Goal: Task Accomplishment & Management: Use online tool/utility

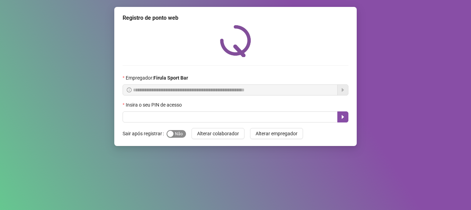
click at [179, 135] on span "Sim Não" at bounding box center [176, 134] width 19 height 8
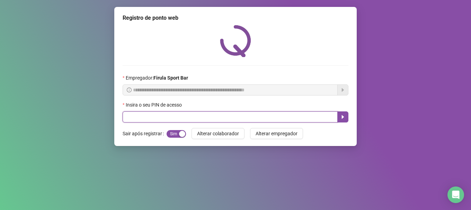
click at [188, 117] on input "text" at bounding box center [230, 116] width 215 height 11
type input "*****"
click at [340, 117] on icon "caret-right" at bounding box center [343, 117] width 6 height 6
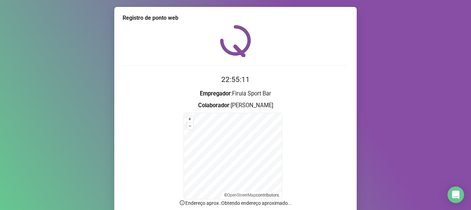
scroll to position [58, 0]
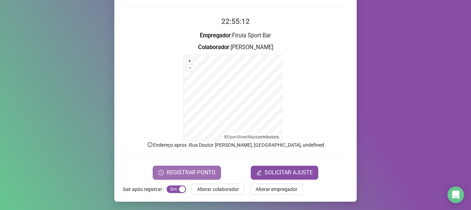
click at [194, 170] on span "REGISTRAR PONTO" at bounding box center [191, 173] width 49 height 8
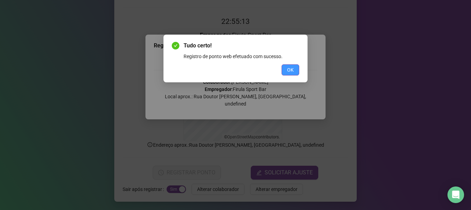
click at [293, 70] on span "OK" at bounding box center [290, 70] width 7 height 8
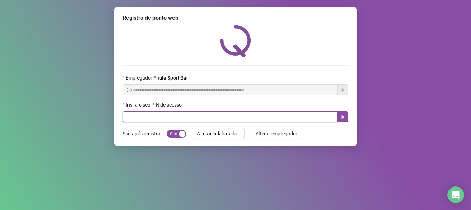
click at [278, 118] on input "text" at bounding box center [230, 116] width 215 height 11
type input "*****"
click at [346, 113] on button "button" at bounding box center [342, 116] width 11 height 11
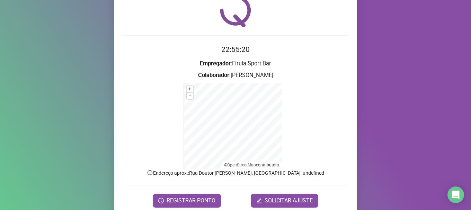
scroll to position [58, 0]
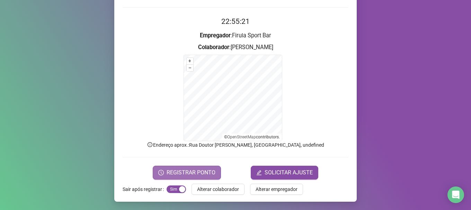
click at [200, 169] on span "REGISTRAR PONTO" at bounding box center [191, 173] width 49 height 8
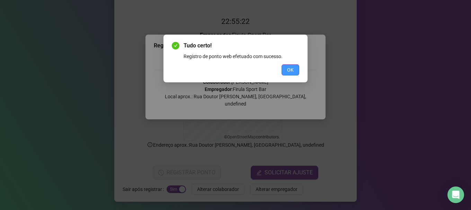
click at [288, 71] on span "OK" at bounding box center [290, 70] width 7 height 8
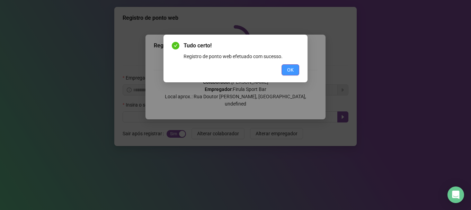
scroll to position [0, 0]
